Goal: Navigation & Orientation: Find specific page/section

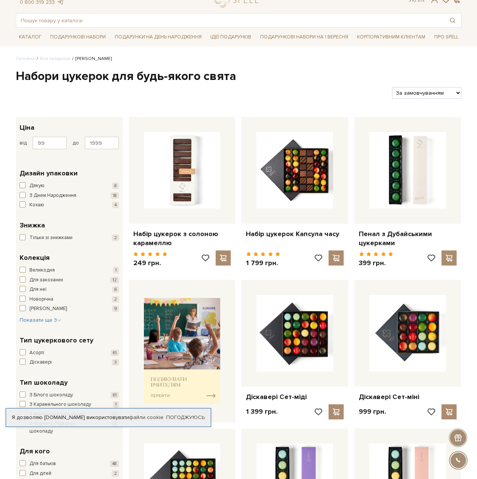
scroll to position [186, 0]
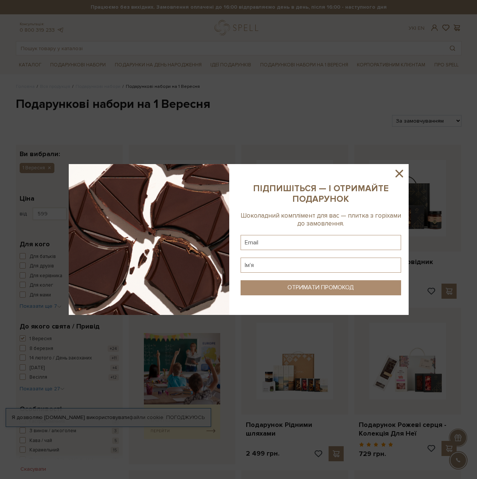
click at [395, 172] on icon at bounding box center [399, 173] width 13 height 13
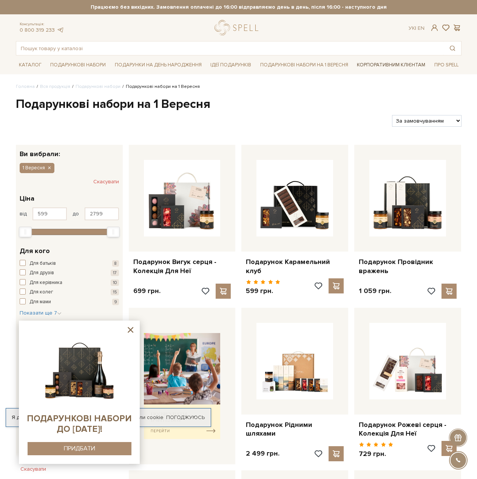
click at [378, 63] on link "Корпоративним клієнтам" at bounding box center [391, 65] width 74 height 13
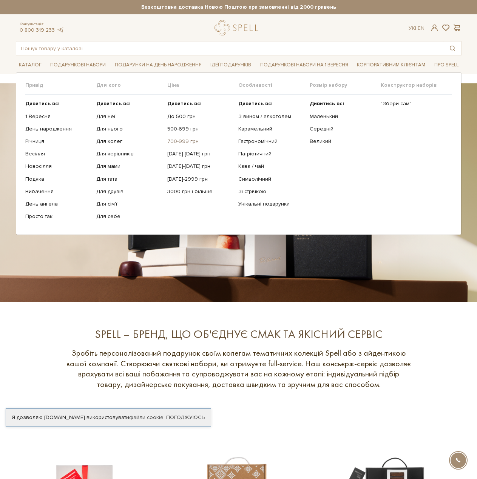
click at [189, 140] on link "700-999 грн" at bounding box center [199, 141] width 65 height 7
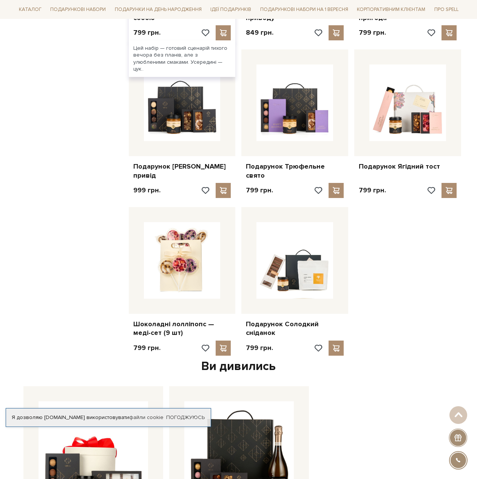
scroll to position [717, 0]
